Goal: Task Accomplishment & Management: Use online tool/utility

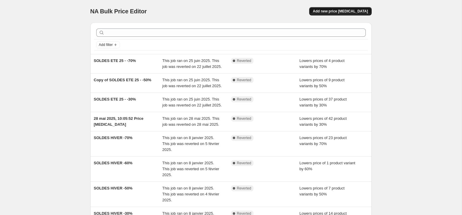
click at [346, 14] on button "Add new price [MEDICAL_DATA]" at bounding box center [340, 11] width 62 height 8
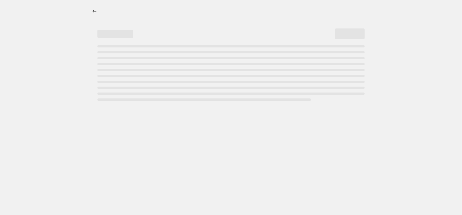
select select "percentage"
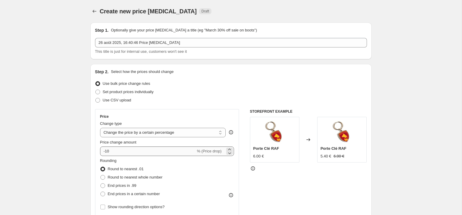
scroll to position [40, 0]
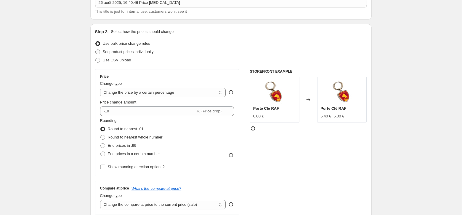
click at [133, 52] on span "Set product prices individually" at bounding box center [128, 51] width 51 height 4
click at [96, 50] on input "Set product prices individually" at bounding box center [95, 49] width 0 height 0
radio input "true"
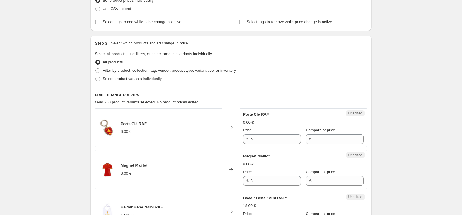
scroll to position [92, 0]
click at [116, 82] on div "Step 3. Select which products should change in price Select all products, use f…" at bounding box center [230, 61] width 281 height 52
click at [115, 78] on span "Select product variants individually" at bounding box center [132, 78] width 59 height 4
click at [96, 76] on input "Select product variants individually" at bounding box center [95, 76] width 0 height 0
radio input "true"
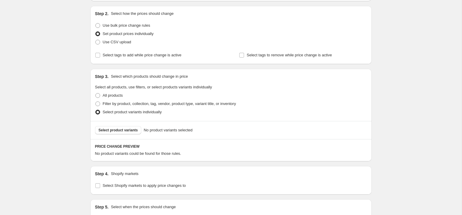
scroll to position [57, 0]
click at [127, 125] on div "Select product variants No product variants selected" at bounding box center [230, 130] width 281 height 18
click at [125, 130] on span "Select product variants" at bounding box center [118, 130] width 39 height 5
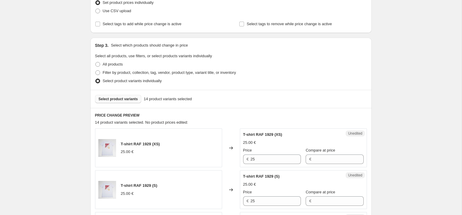
scroll to position [239, 0]
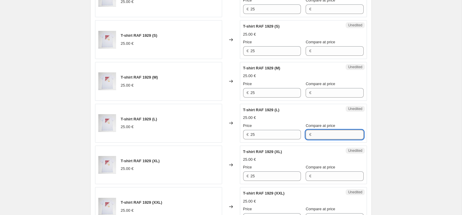
click at [323, 136] on input "Compare at price" at bounding box center [338, 134] width 50 height 9
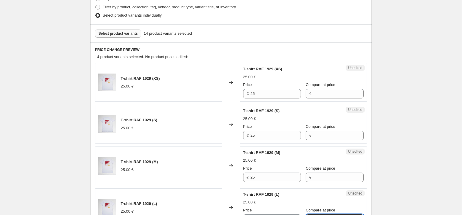
scroll to position [150, 0]
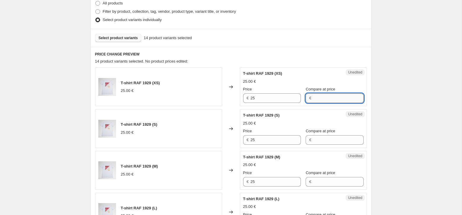
click at [317, 98] on input "Compare at price" at bounding box center [338, 97] width 50 height 9
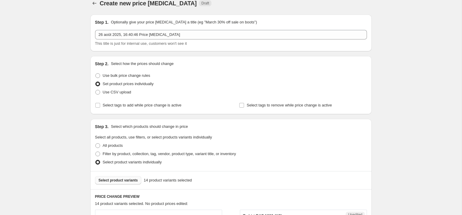
scroll to position [8, 0]
click at [123, 76] on span "Use bulk price change rules" at bounding box center [126, 75] width 47 height 4
click at [96, 74] on input "Use bulk price change rules" at bounding box center [95, 73] width 0 height 0
radio input "true"
select select "percentage"
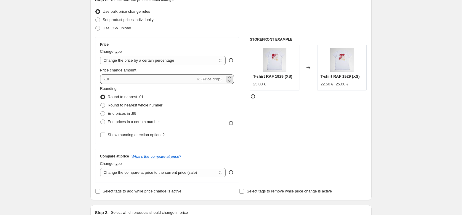
scroll to position [83, 0]
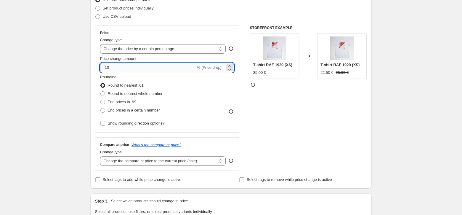
click at [118, 68] on input "-10" at bounding box center [148, 67] width 96 height 9
click at [195, 49] on select "Change the price to a certain amount Change the price by a certain amount Chang…" at bounding box center [163, 48] width 126 height 9
click at [129, 70] on input "-10" at bounding box center [148, 67] width 96 height 9
type input "-1"
type input "-30"
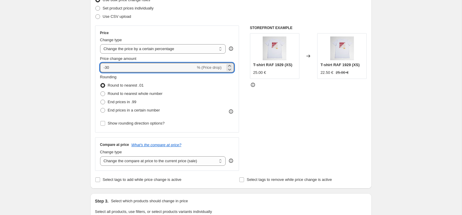
click at [281, 117] on div "STOREFRONT EXAMPLE T-shirt RAF 1929 (XS) 25.00 € Changed to T-shirt RAF 1929 (X…" at bounding box center [308, 97] width 117 height 145
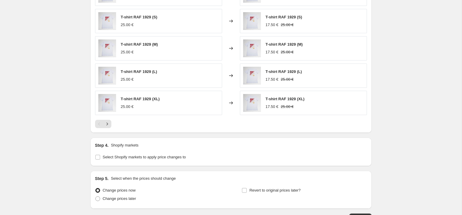
scroll to position [426, 0]
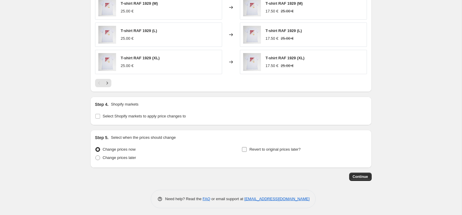
click at [245, 147] on input "Revert to original prices later?" at bounding box center [244, 149] width 5 height 5
checkbox input "true"
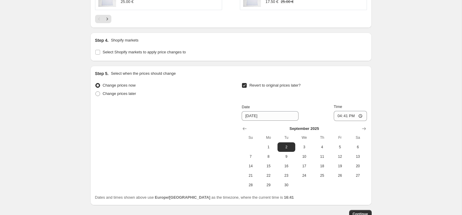
scroll to position [497, 0]
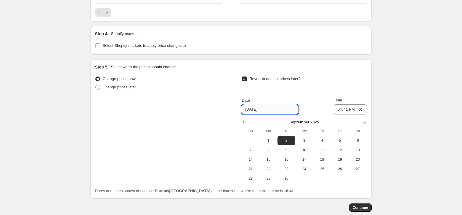
click at [260, 107] on input "[DATE]" at bounding box center [269, 108] width 57 height 9
click at [246, 119] on icon "Show previous month, August 2025" at bounding box center [244, 122] width 6 height 6
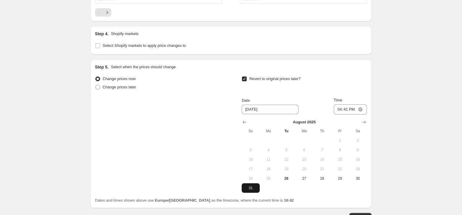
click at [249, 188] on button "31" at bounding box center [250, 187] width 18 height 9
type input "[DATE]"
click at [344, 107] on input "16:41" at bounding box center [349, 109] width 33 height 10
click at [350, 107] on input "23:41" at bounding box center [349, 109] width 33 height 10
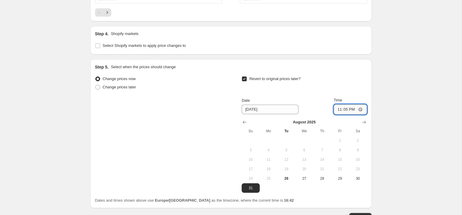
type input "23:59"
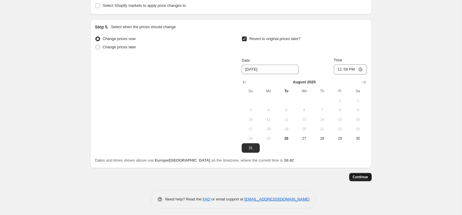
click at [367, 174] on span "Continue" at bounding box center [359, 176] width 15 height 5
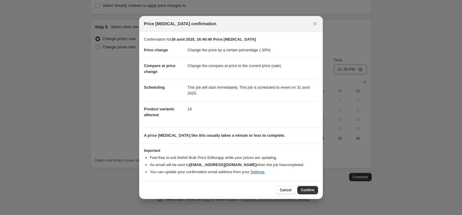
click at [312, 194] on div "Cancel Confirm" at bounding box center [230, 189] width 183 height 18
click at [311, 190] on span "Confirm" at bounding box center [308, 189] width 14 height 5
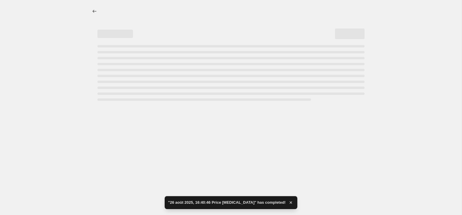
select select "percentage"
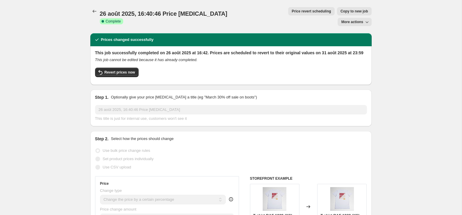
click at [366, 21] on icon "button" at bounding box center [366, 22] width 3 height 2
click at [340, 13] on span "Copy to new job" at bounding box center [354, 11] width 28 height 5
select select "percentage"
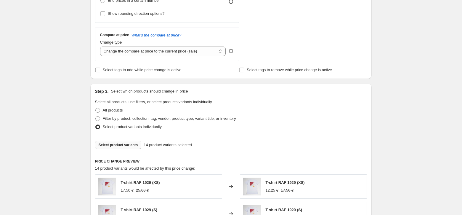
scroll to position [144, 0]
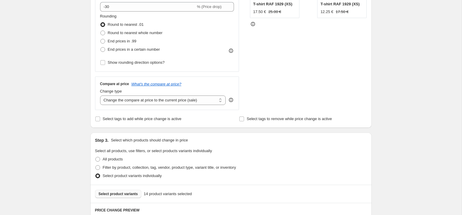
click at [117, 191] on span "Select product variants" at bounding box center [118, 193] width 39 height 5
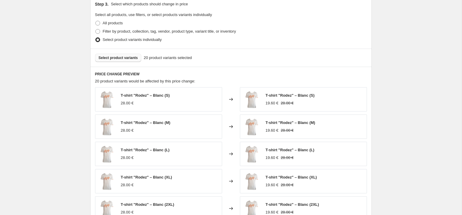
scroll to position [426, 0]
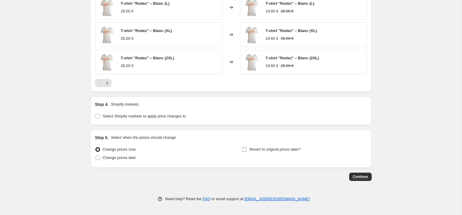
click at [247, 146] on label "Revert to original prices later?" at bounding box center [270, 149] width 59 height 8
click at [246, 147] on input "Revert to original prices later?" at bounding box center [244, 149] width 5 height 5
checkbox input "true"
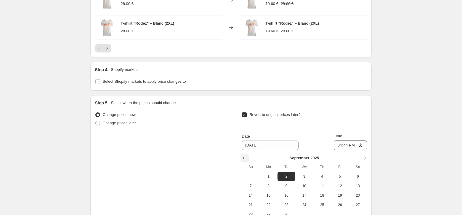
click at [246, 156] on icon "Show previous month, August 2025" at bounding box center [244, 158] width 6 height 6
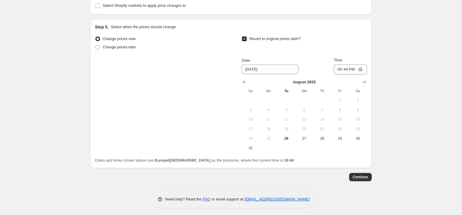
scroll to position [536, 0]
click at [249, 146] on span "31" at bounding box center [250, 148] width 13 height 5
type input "[DATE]"
click at [344, 67] on input "16:44" at bounding box center [349, 70] width 33 height 10
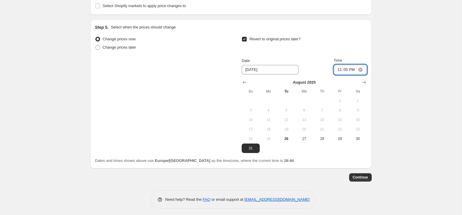
type input "23:59"
click at [364, 178] on button "Continue" at bounding box center [360, 177] width 22 height 8
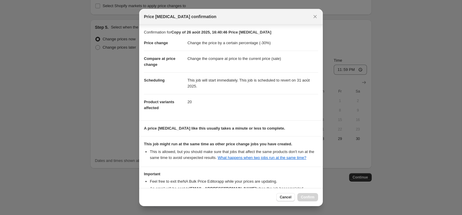
scroll to position [45, 0]
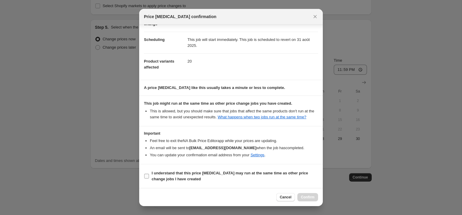
click at [149, 175] on label "I understand that this price [MEDICAL_DATA] may run at the same time as other p…" at bounding box center [231, 176] width 174 height 14
click at [149, 175] on input "I understand that this price [MEDICAL_DATA] may run at the same time as other p…" at bounding box center [146, 175] width 5 height 5
checkbox input "true"
click at [315, 198] on button "Confirm" at bounding box center [307, 197] width 21 height 8
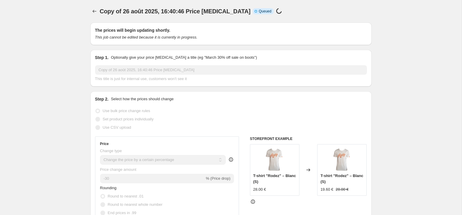
select select "percentage"
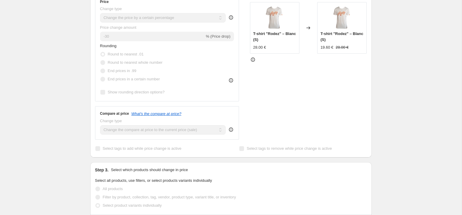
scroll to position [181, 0]
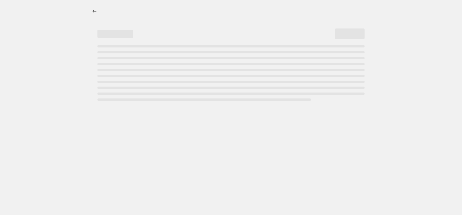
select select "percentage"
